Goal: Obtain resource: Obtain resource

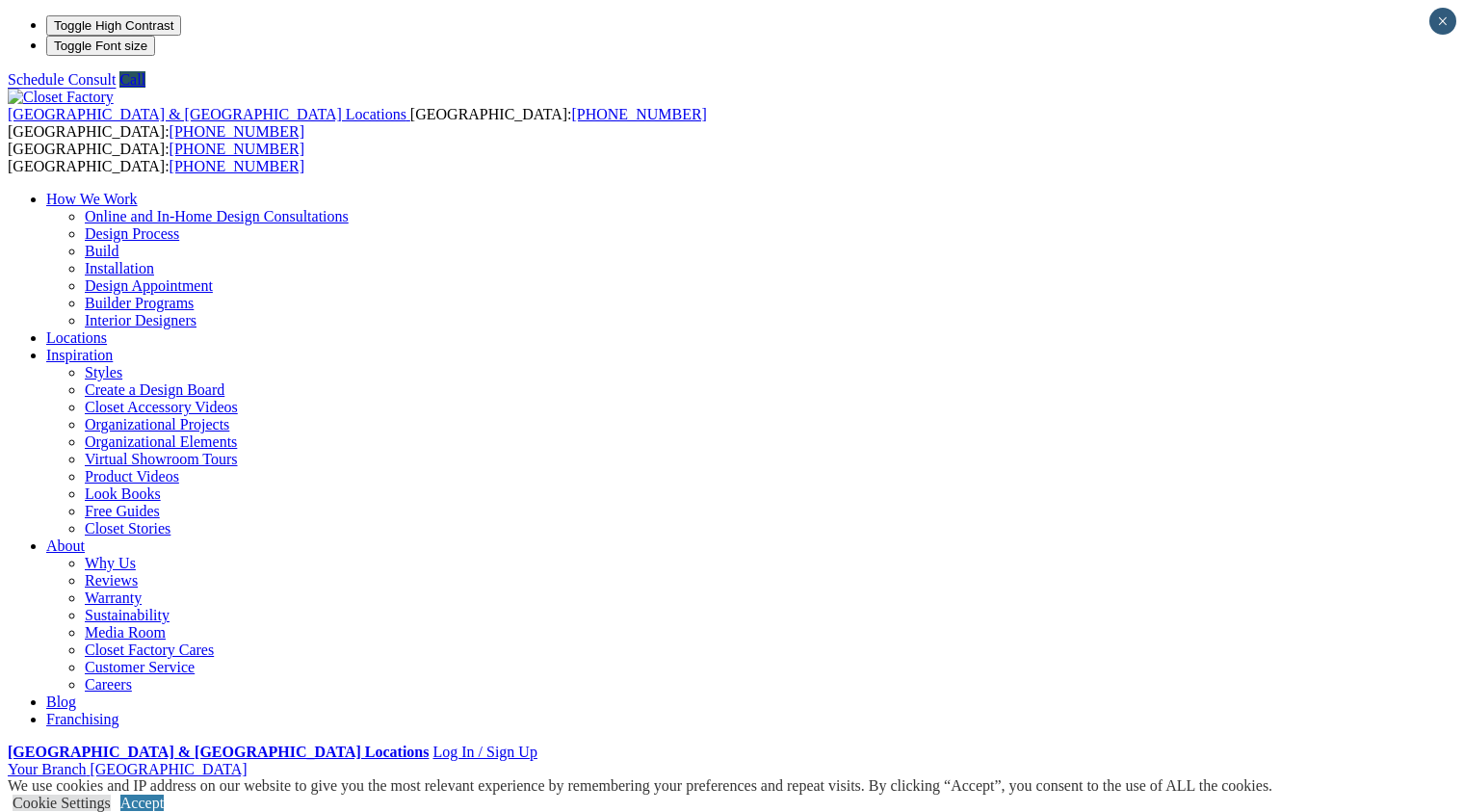
click at [121, 811] on link "Closet Organizers" at bounding box center [140, 819] width 111 height 17
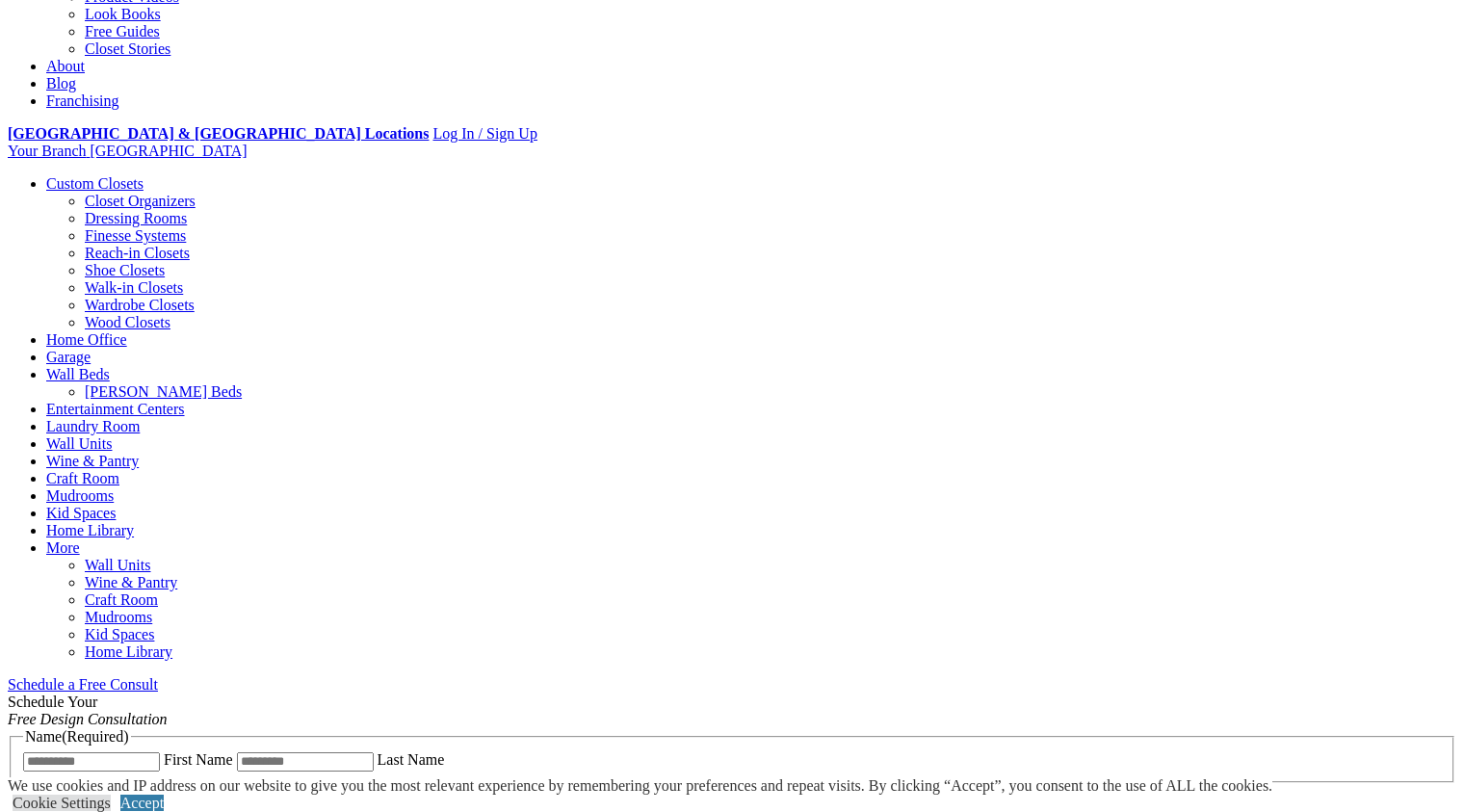
scroll to position [538, 0]
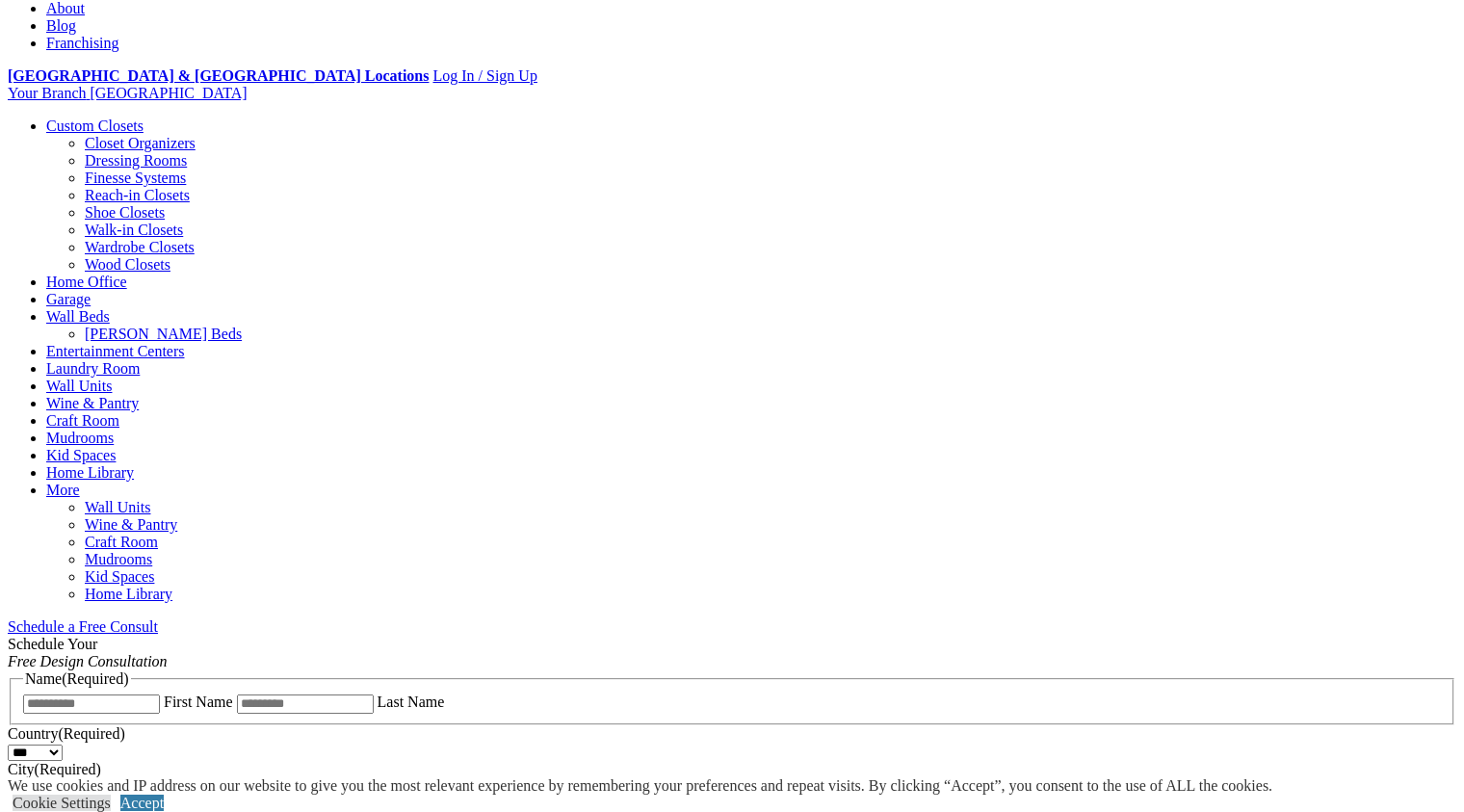
click at [158, 618] on span "Schedule a Free Consult (opens a dropdown menu)" at bounding box center [158, 626] width 0 height 17
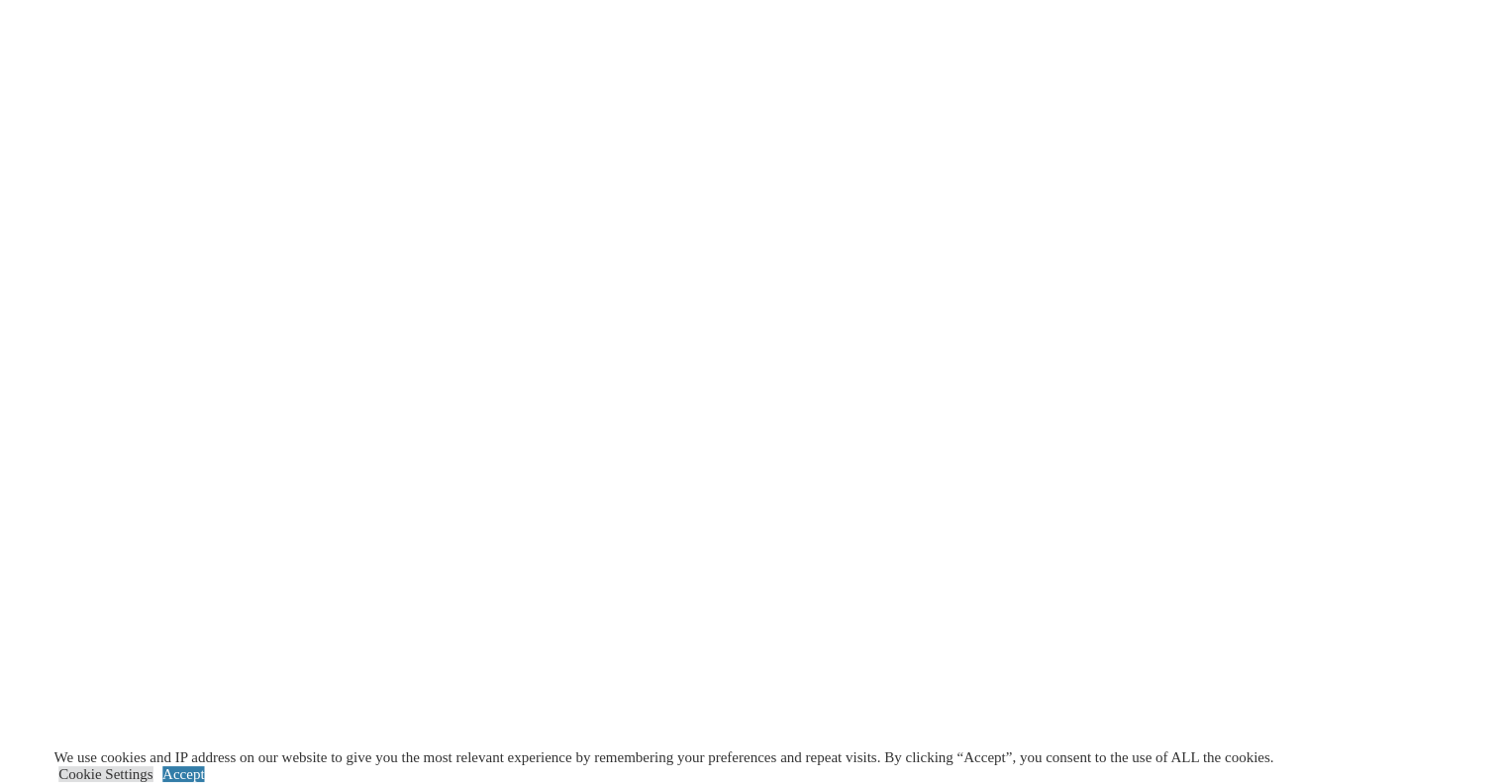
scroll to position [3382, 0]
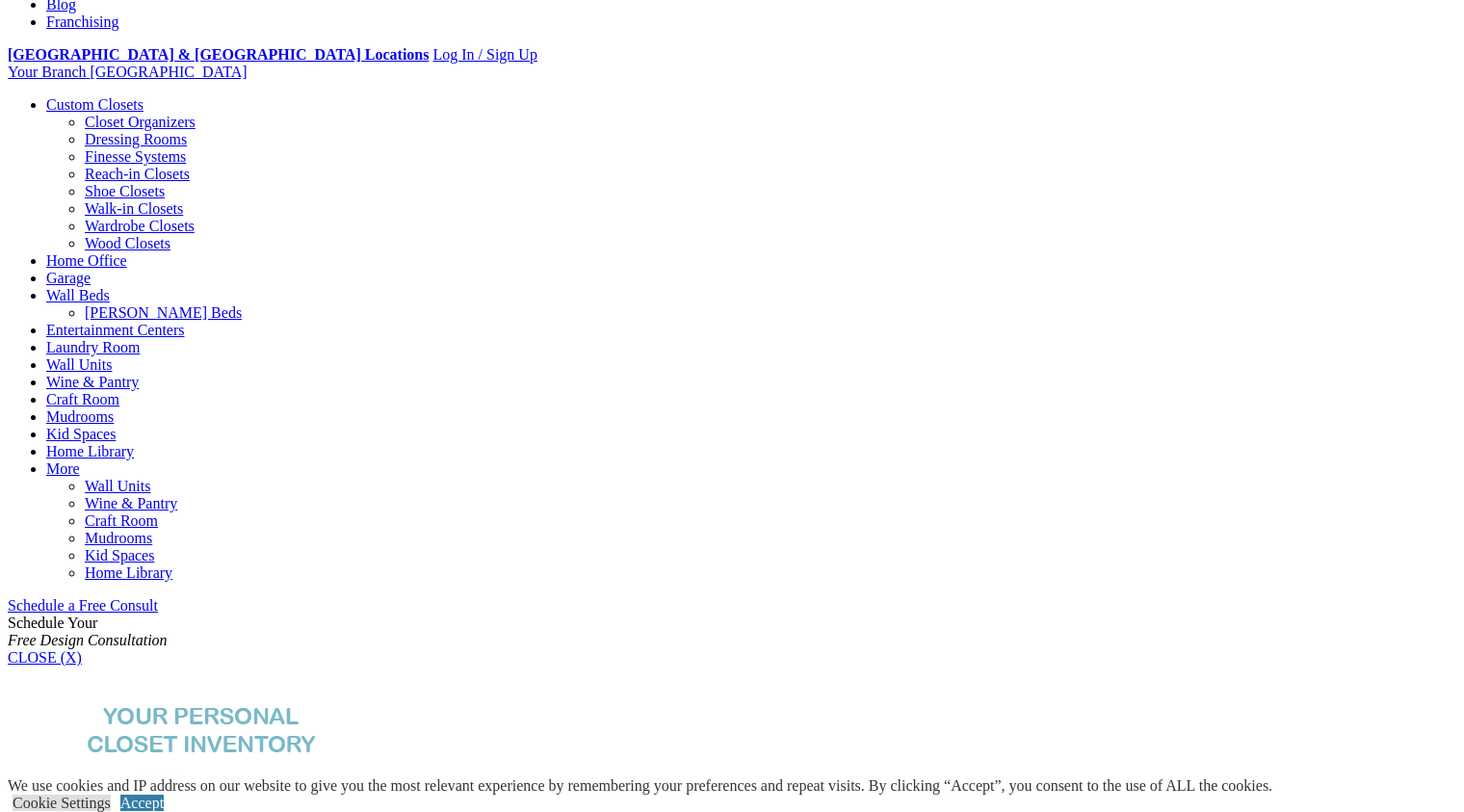
scroll to position [699, 0]
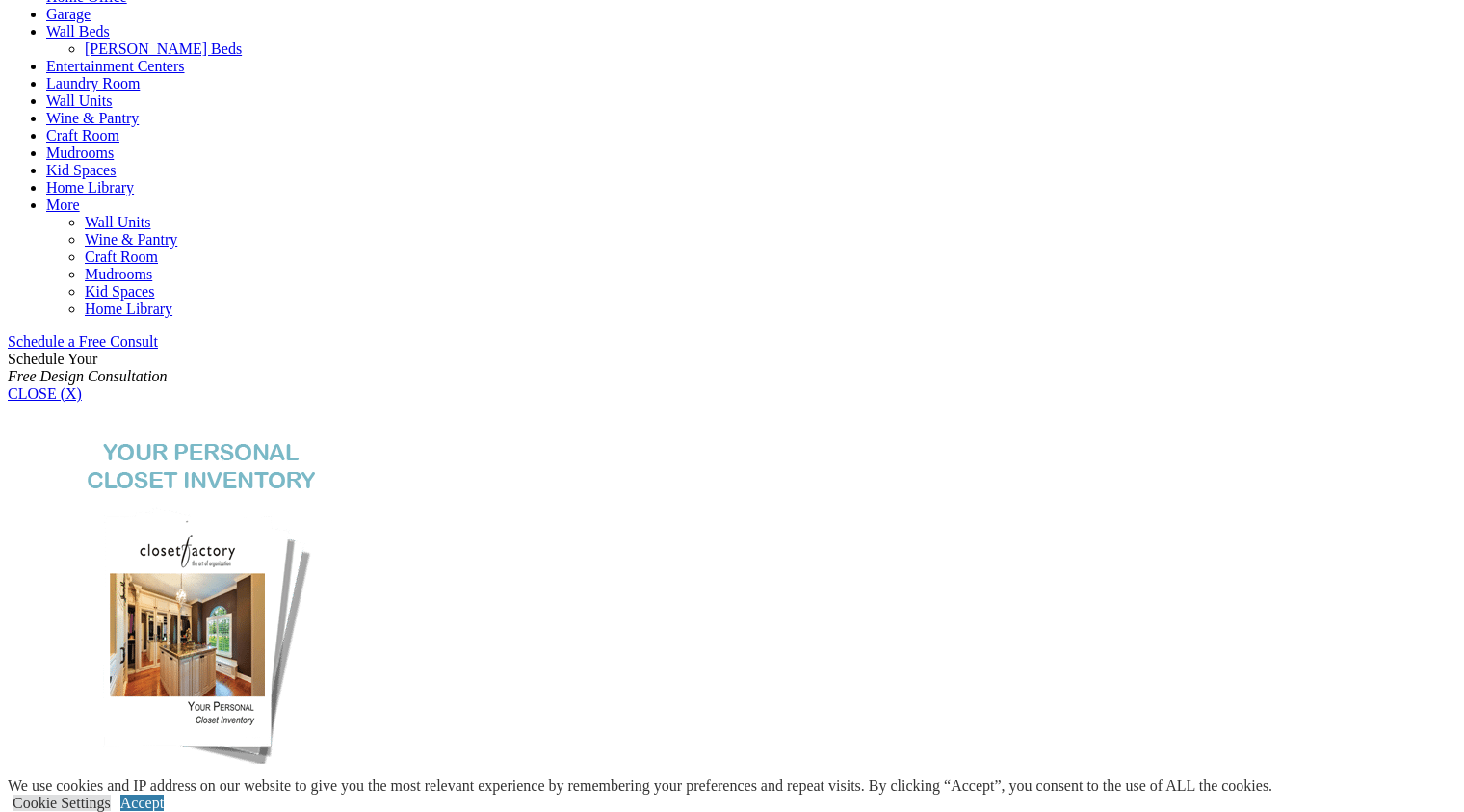
scroll to position [982, 0]
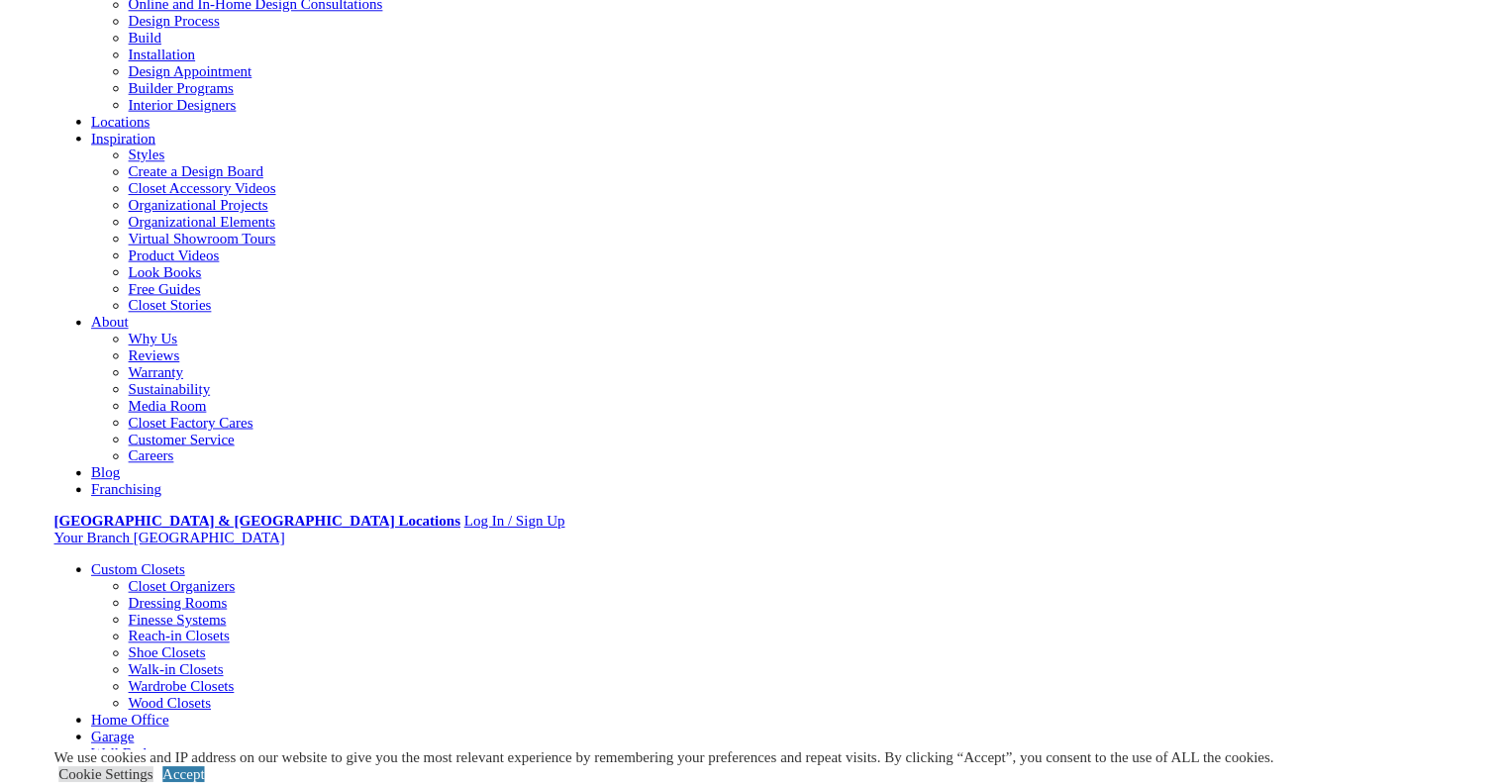
scroll to position [0, 0]
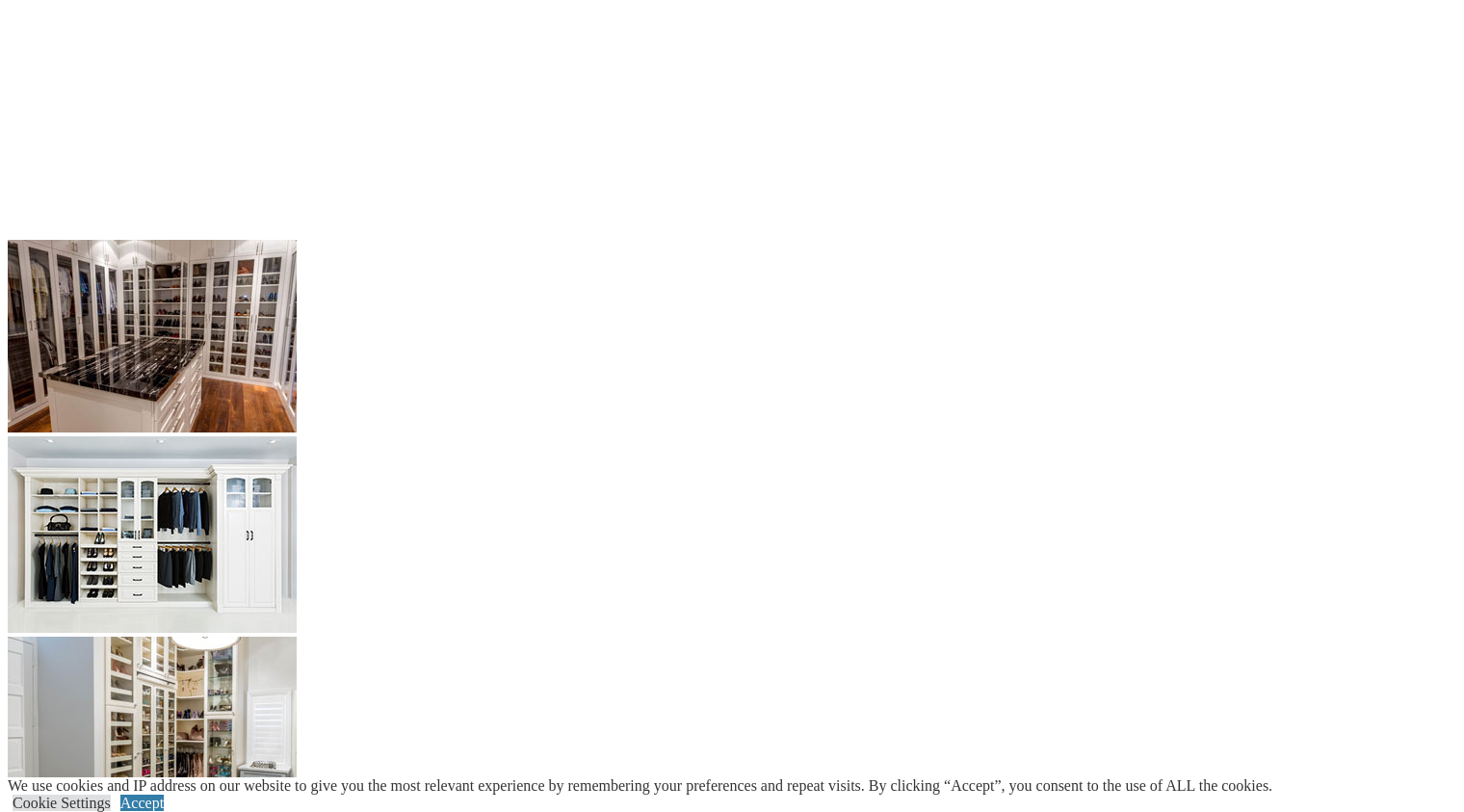
scroll to position [3289, 0]
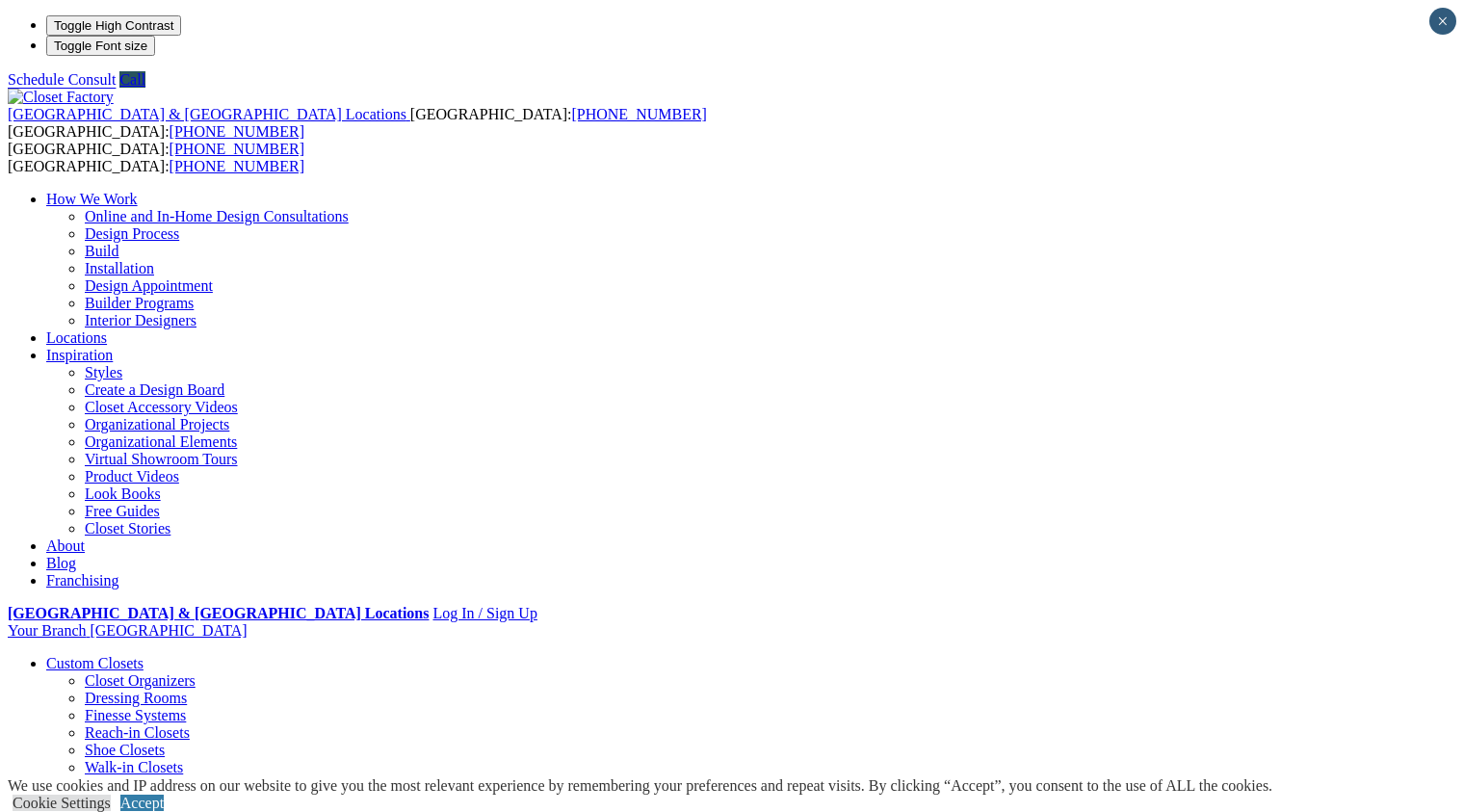
click at [108, 759] on link "Walk-in Closets" at bounding box center [133, 766] width 98 height 17
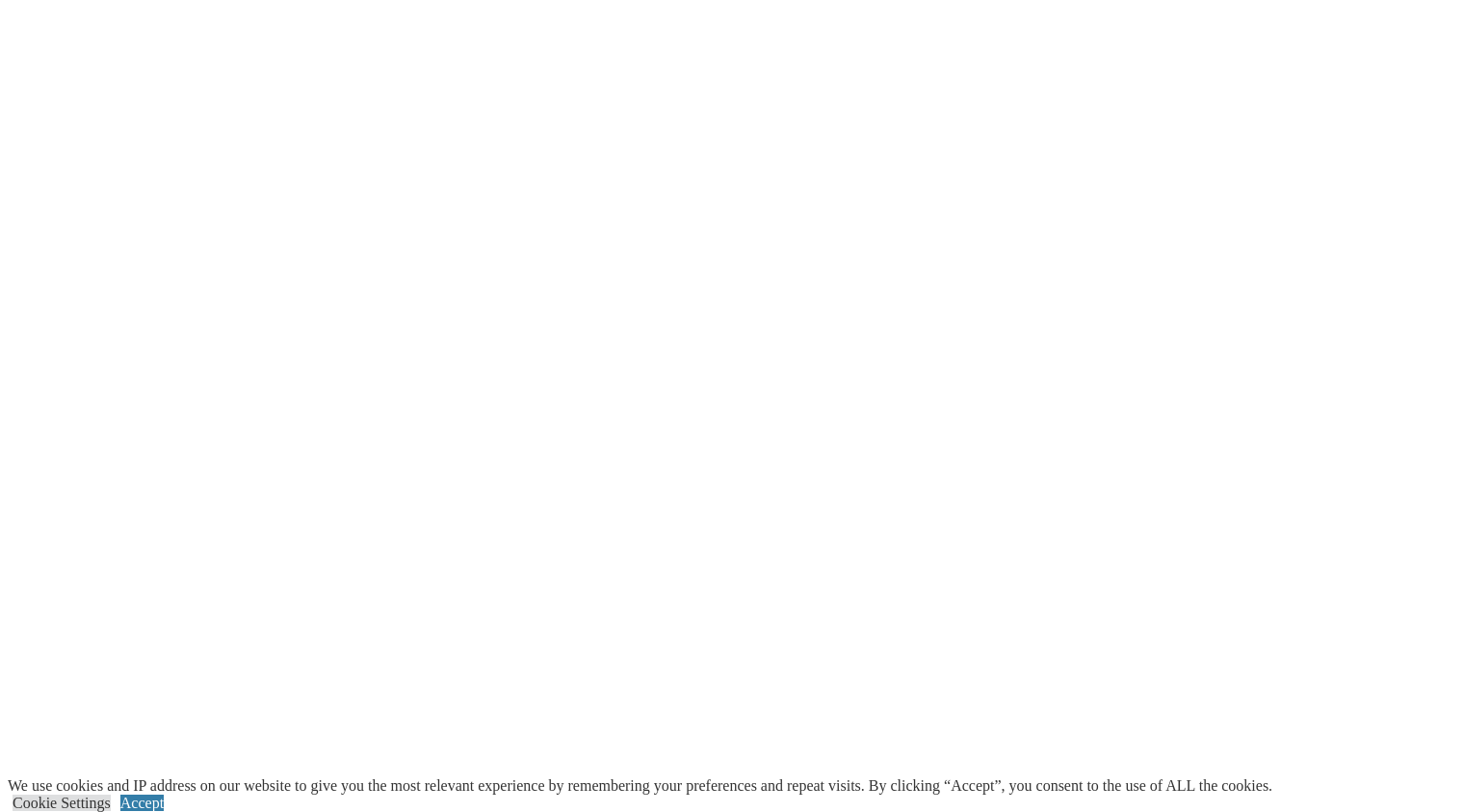
scroll to position [3454, 0]
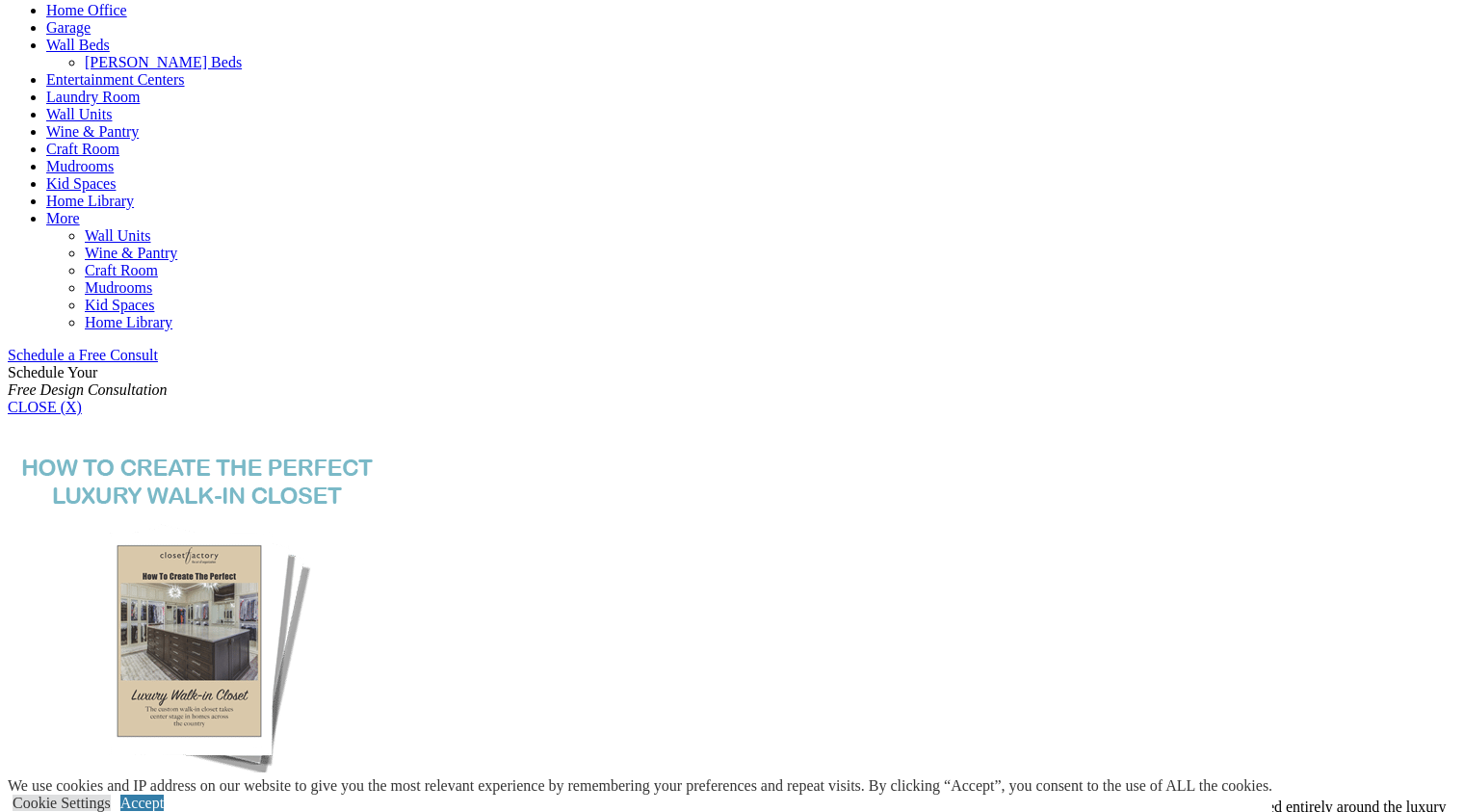
scroll to position [900, 0]
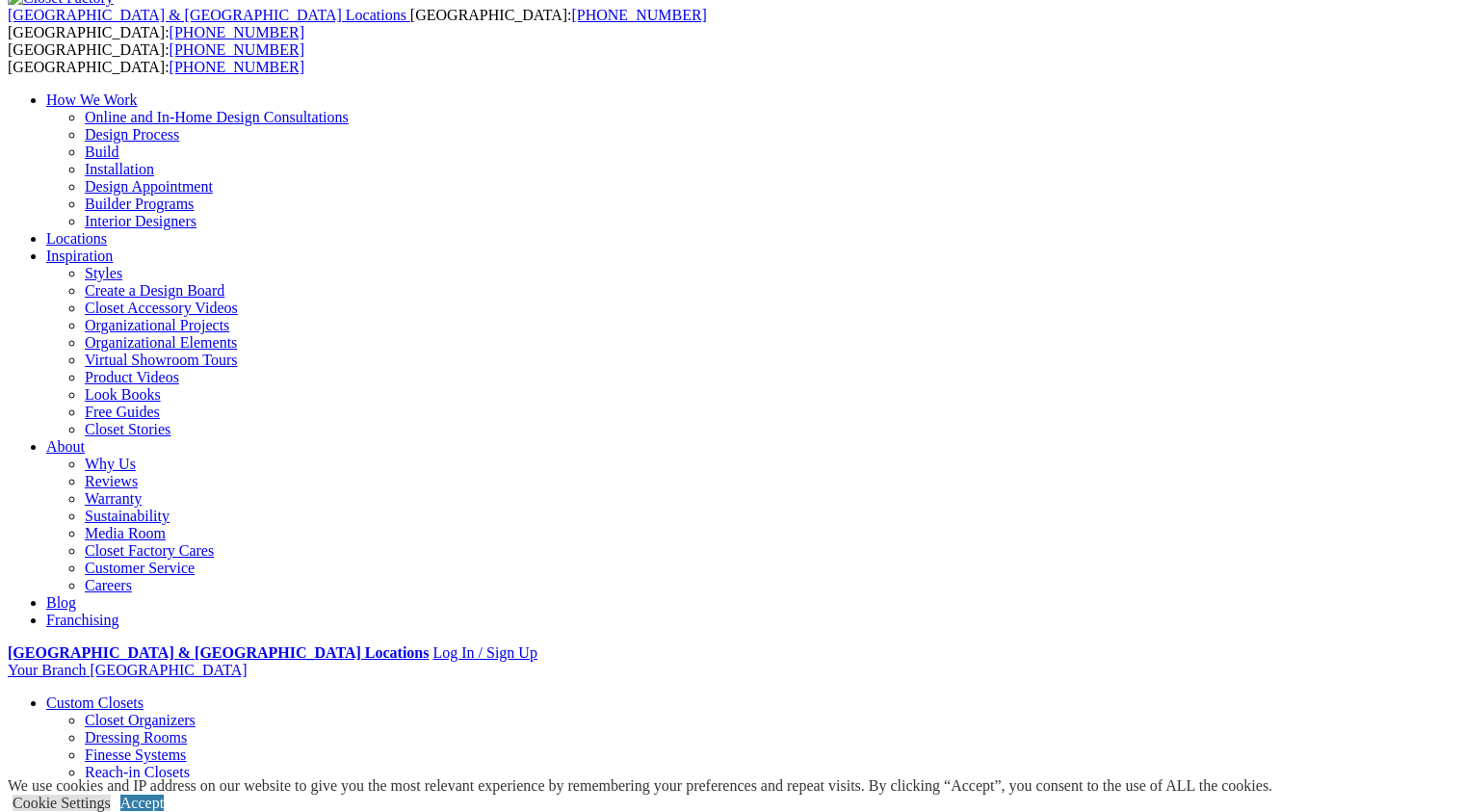
scroll to position [0, 0]
